Goal: Task Accomplishment & Management: Use online tool/utility

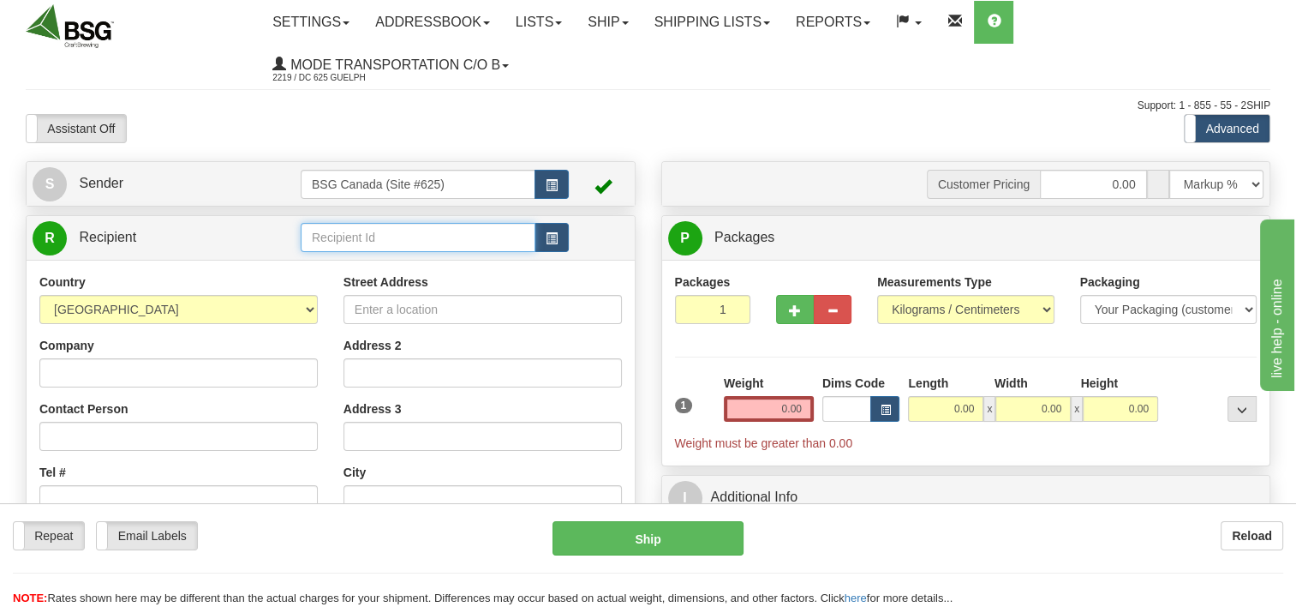
click at [379, 246] on input "text" at bounding box center [418, 237] width 235 height 29
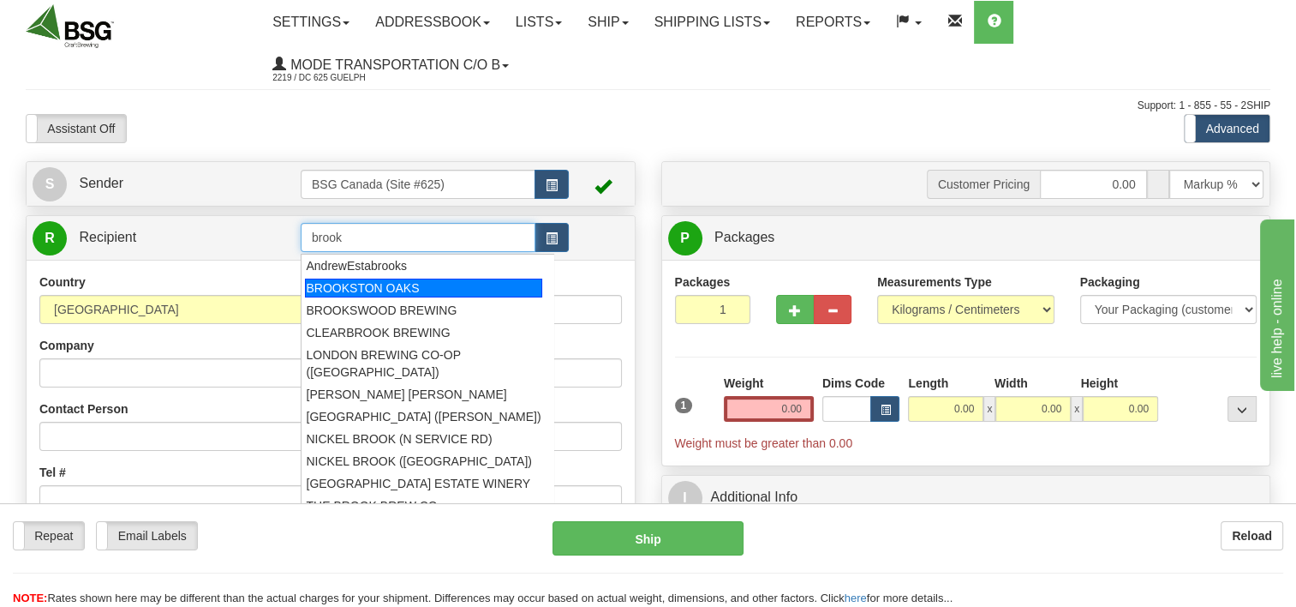
click at [397, 280] on div "BROOKSTON OAKS" at bounding box center [423, 287] width 236 height 19
type input "BROOKSTON OAKS"
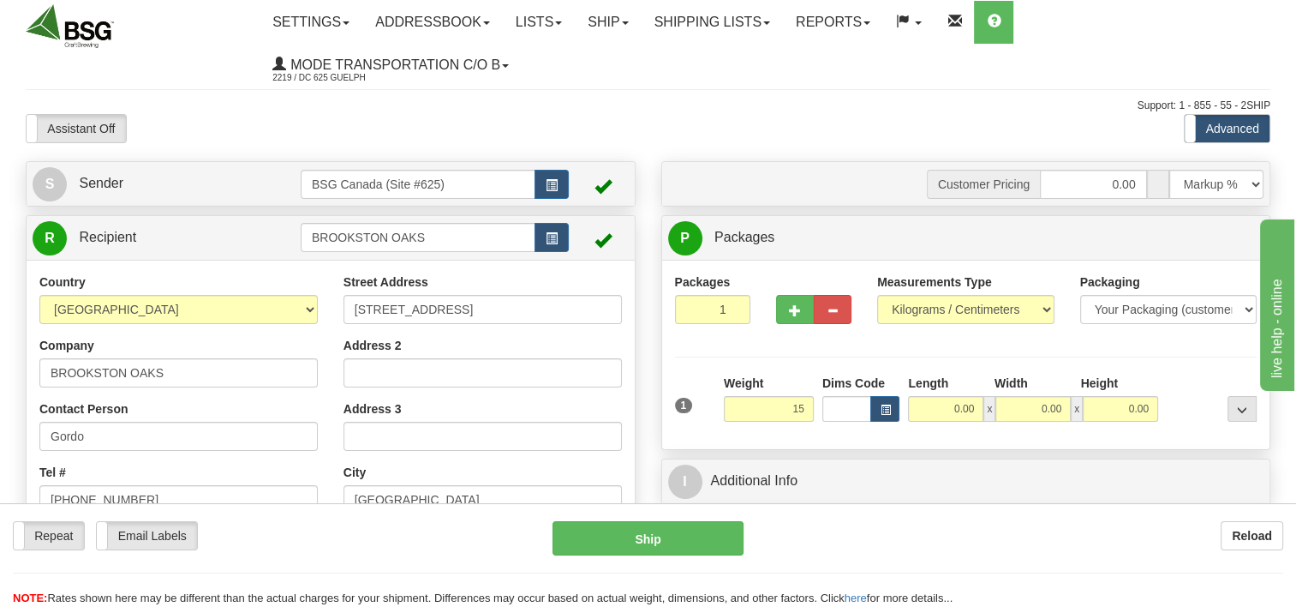
type input "15.00"
click at [870, 338] on div "Packages 1 1 Measurements Type" at bounding box center [966, 354] width 583 height 163
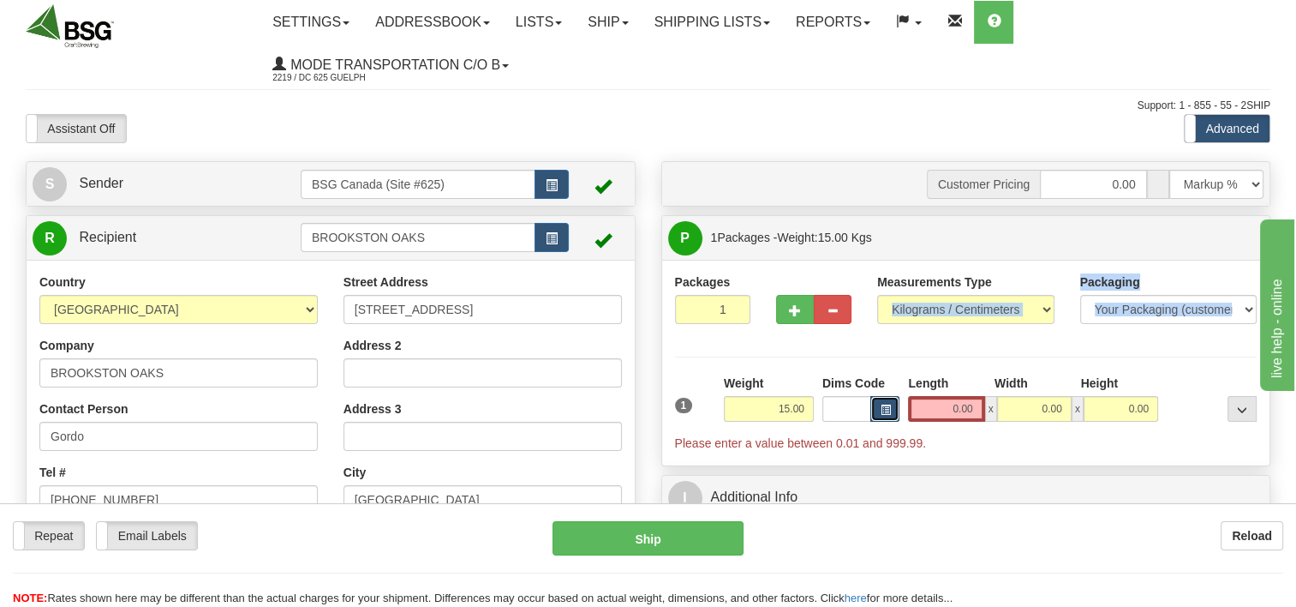
click at [888, 410] on span "button" at bounding box center [885, 409] width 10 height 9
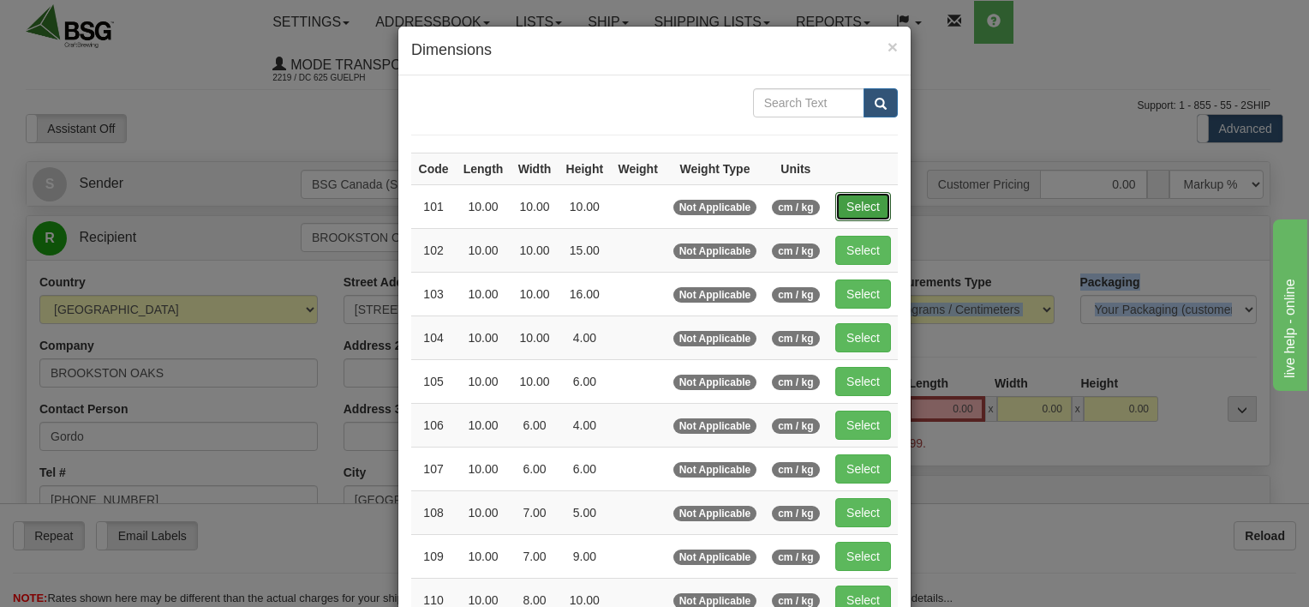
drag, startPoint x: 859, startPoint y: 199, endPoint x: 878, endPoint y: 221, distance: 29.2
click at [858, 198] on button "Select" at bounding box center [863, 206] width 56 height 29
type input "101"
type input "10.00"
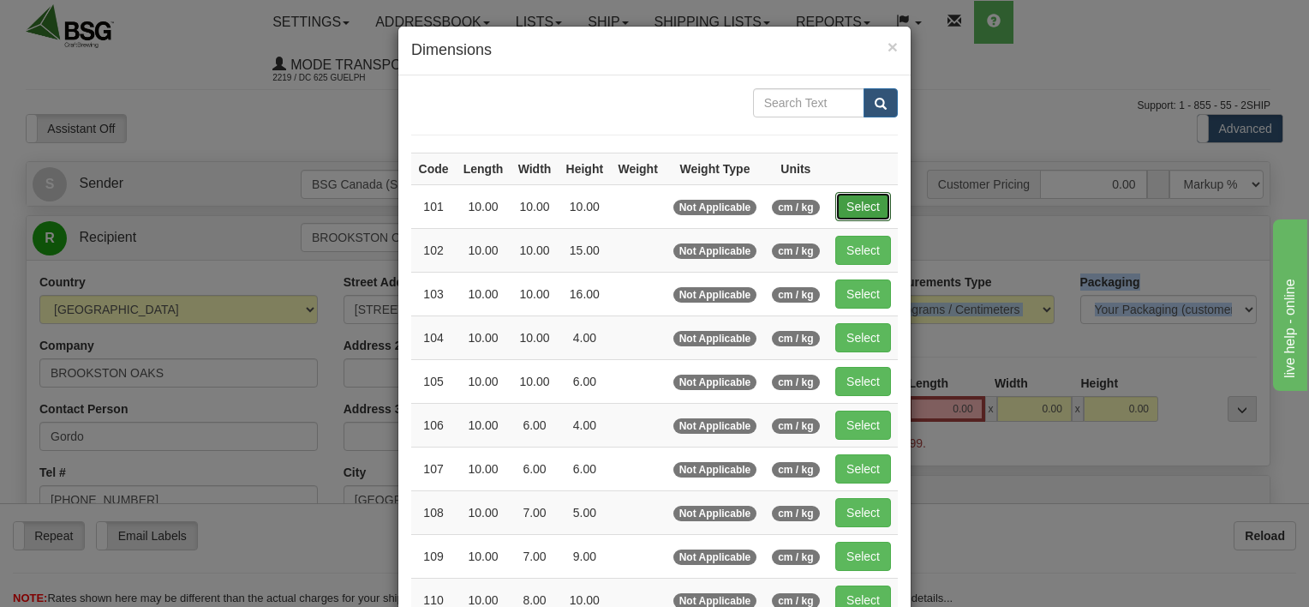
type input "10.00"
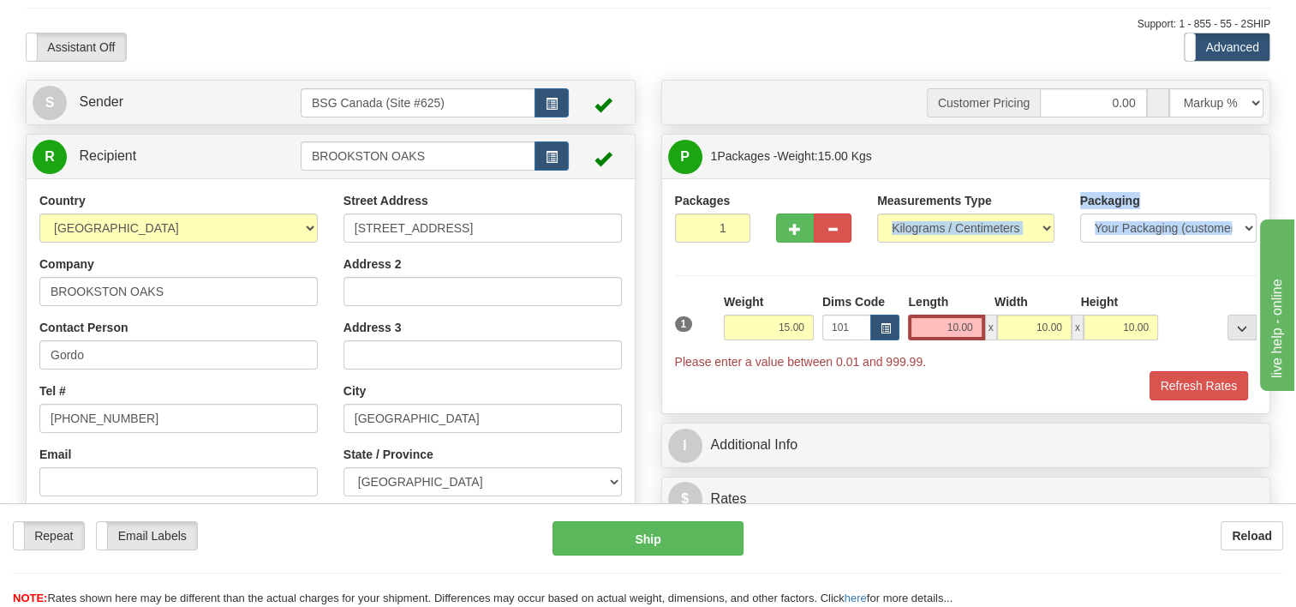
scroll to position [86, 0]
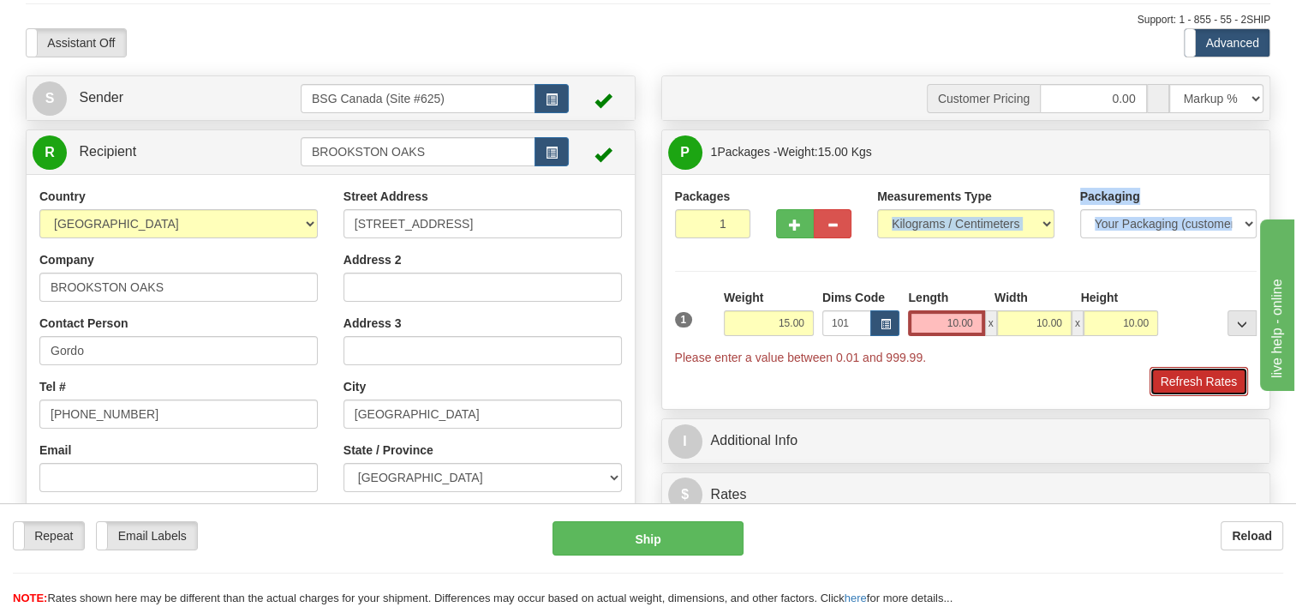
click at [1177, 381] on button "Refresh Rates" at bounding box center [1199, 381] width 99 height 29
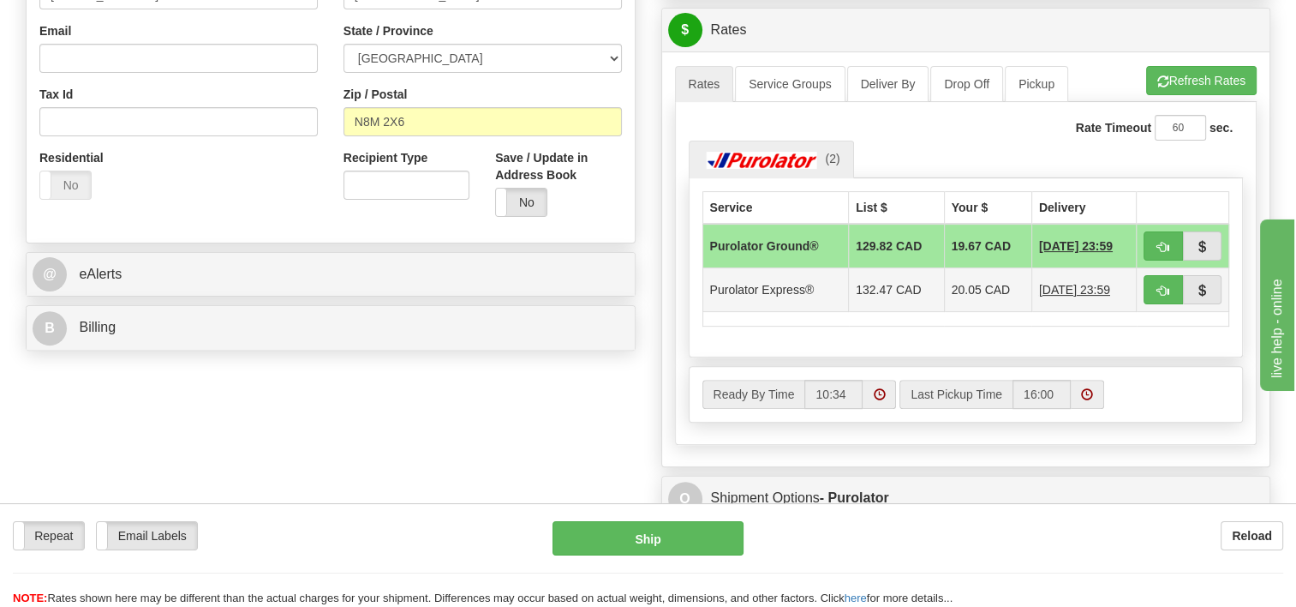
scroll to position [514, 0]
